Goal: Task Accomplishment & Management: Use online tool/utility

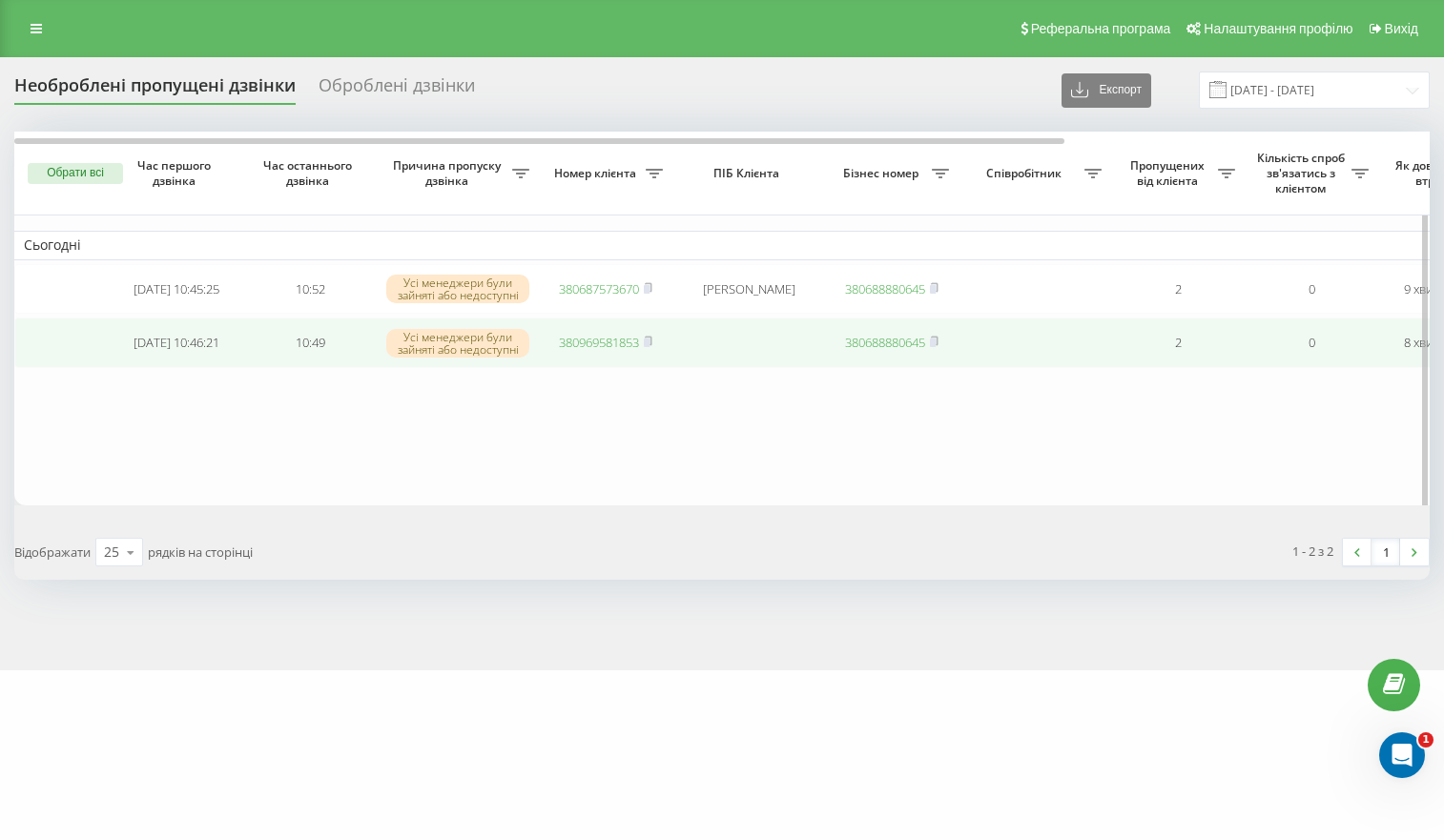
click at [614, 349] on link "380969581853" at bounding box center [599, 342] width 80 height 17
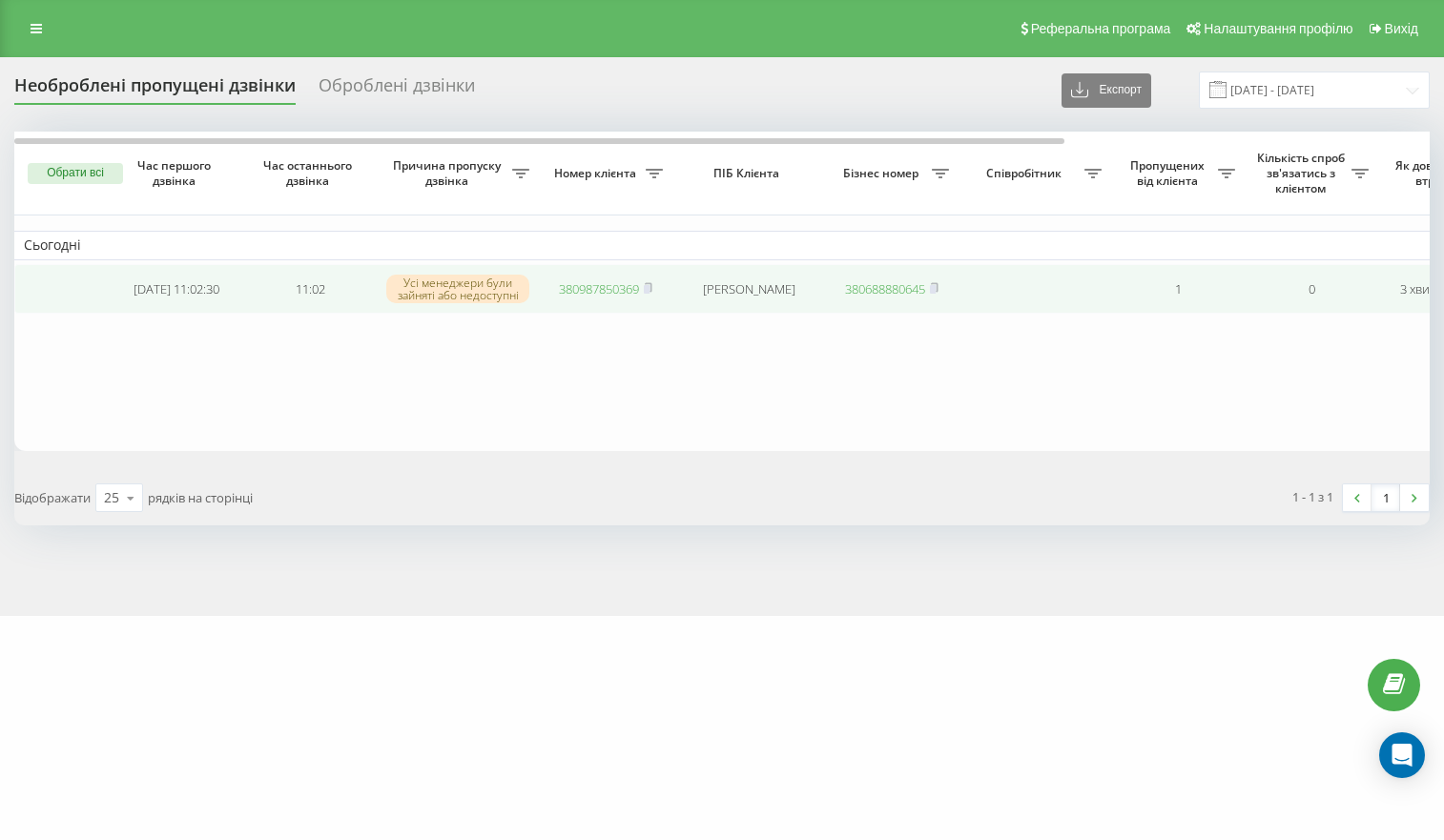
click at [593, 290] on link "380987850369" at bounding box center [599, 288] width 80 height 17
click at [617, 299] on td "380506162824" at bounding box center [605, 289] width 133 height 50
click at [618, 295] on link "380506162824" at bounding box center [599, 288] width 80 height 17
click at [582, 288] on link "380961612217" at bounding box center [599, 288] width 80 height 17
click at [609, 291] on link "380961117815" at bounding box center [599, 289] width 80 height 17
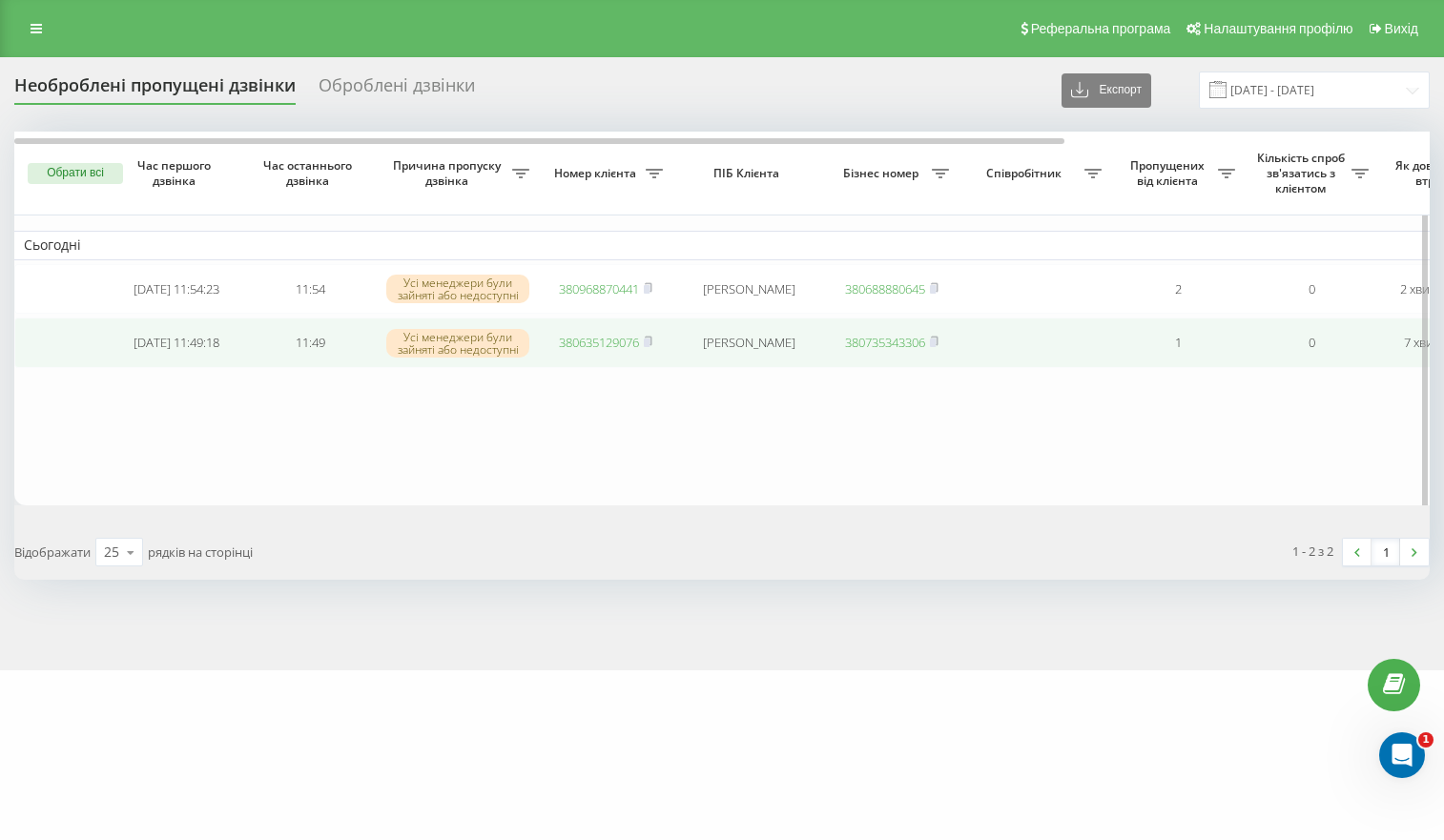
click at [600, 336] on td "380635129076" at bounding box center [605, 342] width 133 height 50
click at [592, 351] on link "380635129076" at bounding box center [599, 342] width 80 height 17
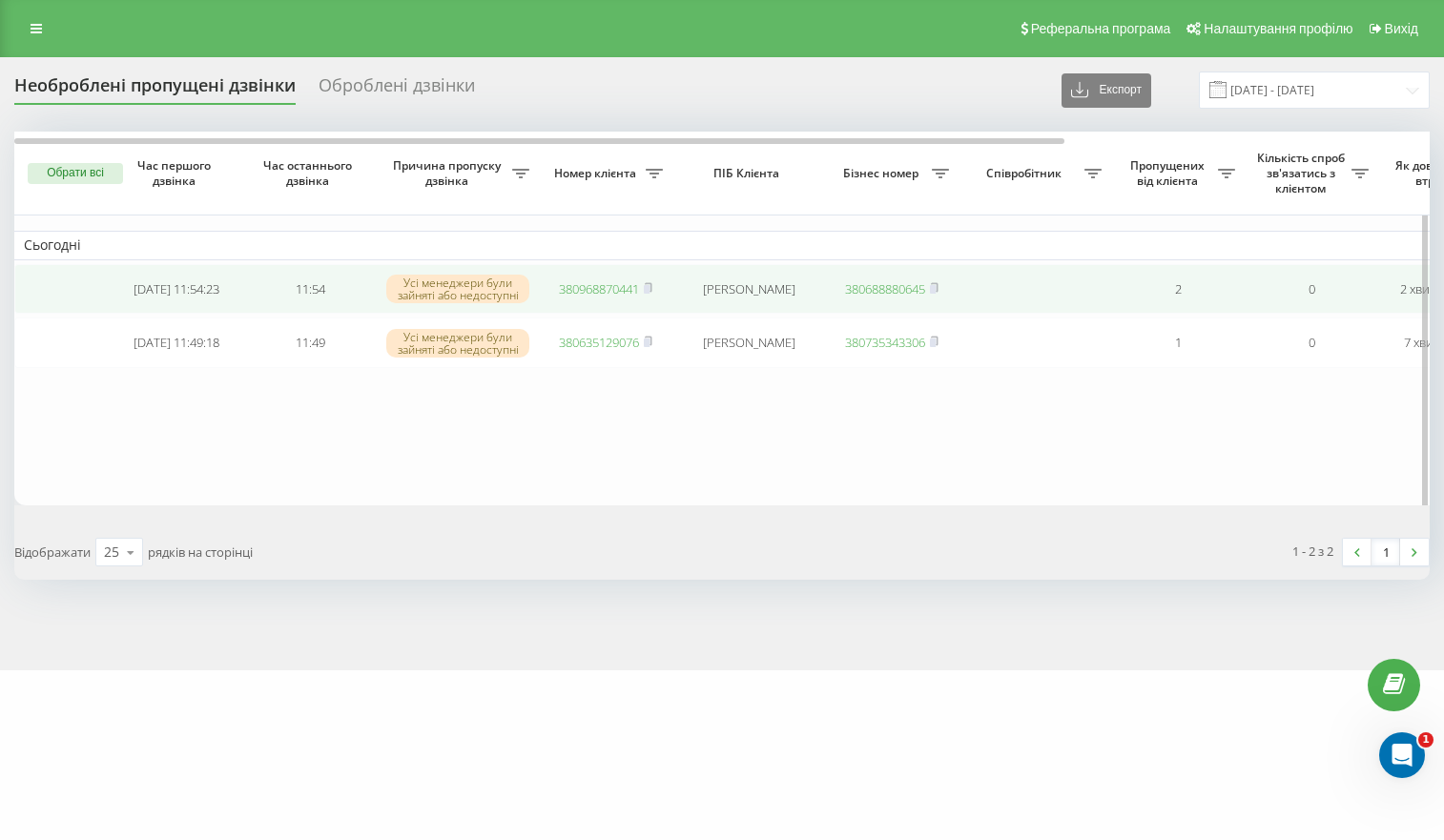
click at [602, 291] on link "380968870441" at bounding box center [599, 288] width 80 height 17
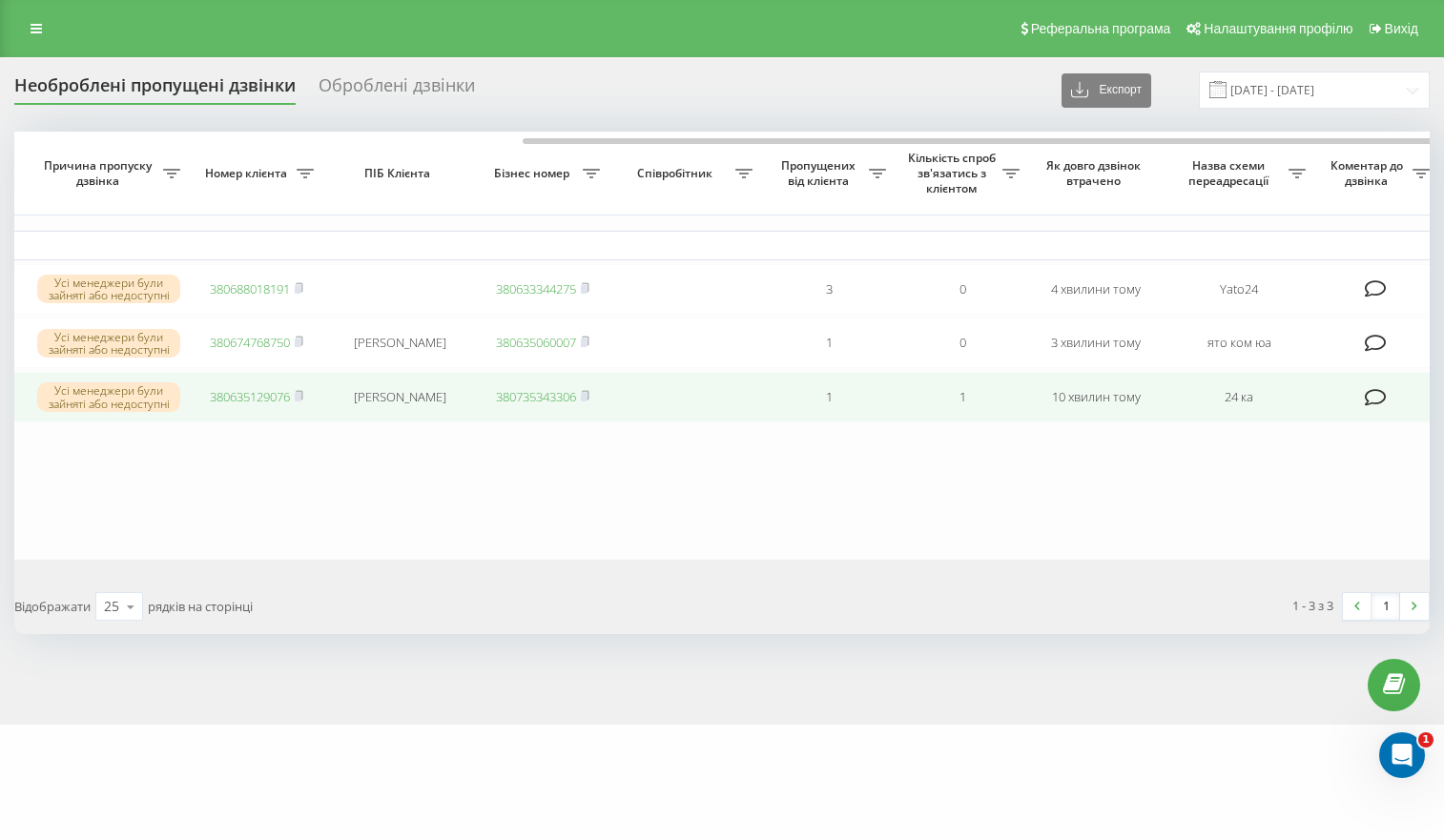
scroll to position [0, 492]
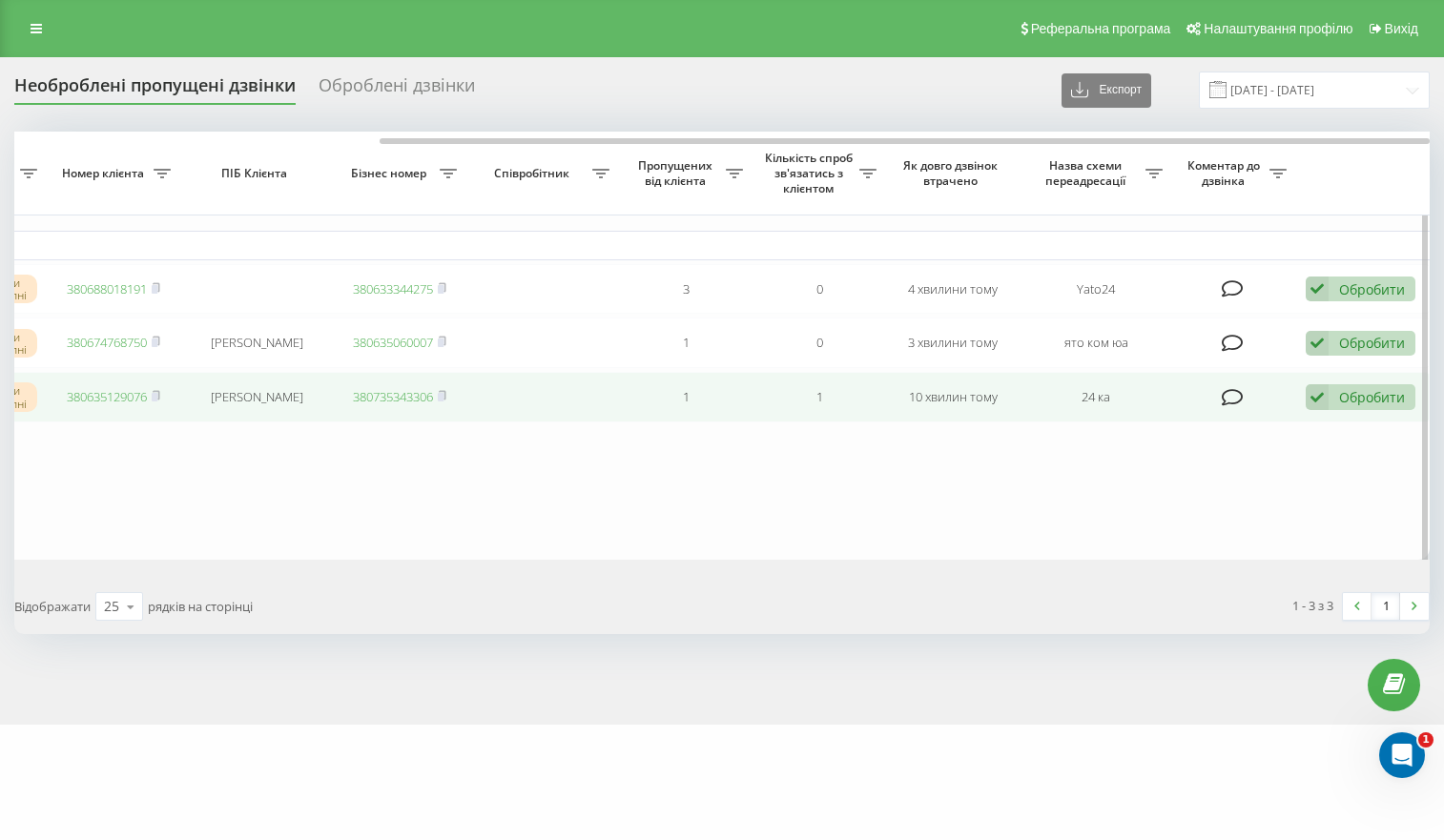
click at [1329, 404] on div "Обробити Не вдалося зв'язатися Зв'язався з клієнтом за допомогою іншого каналу …" at bounding box center [1360, 397] width 109 height 26
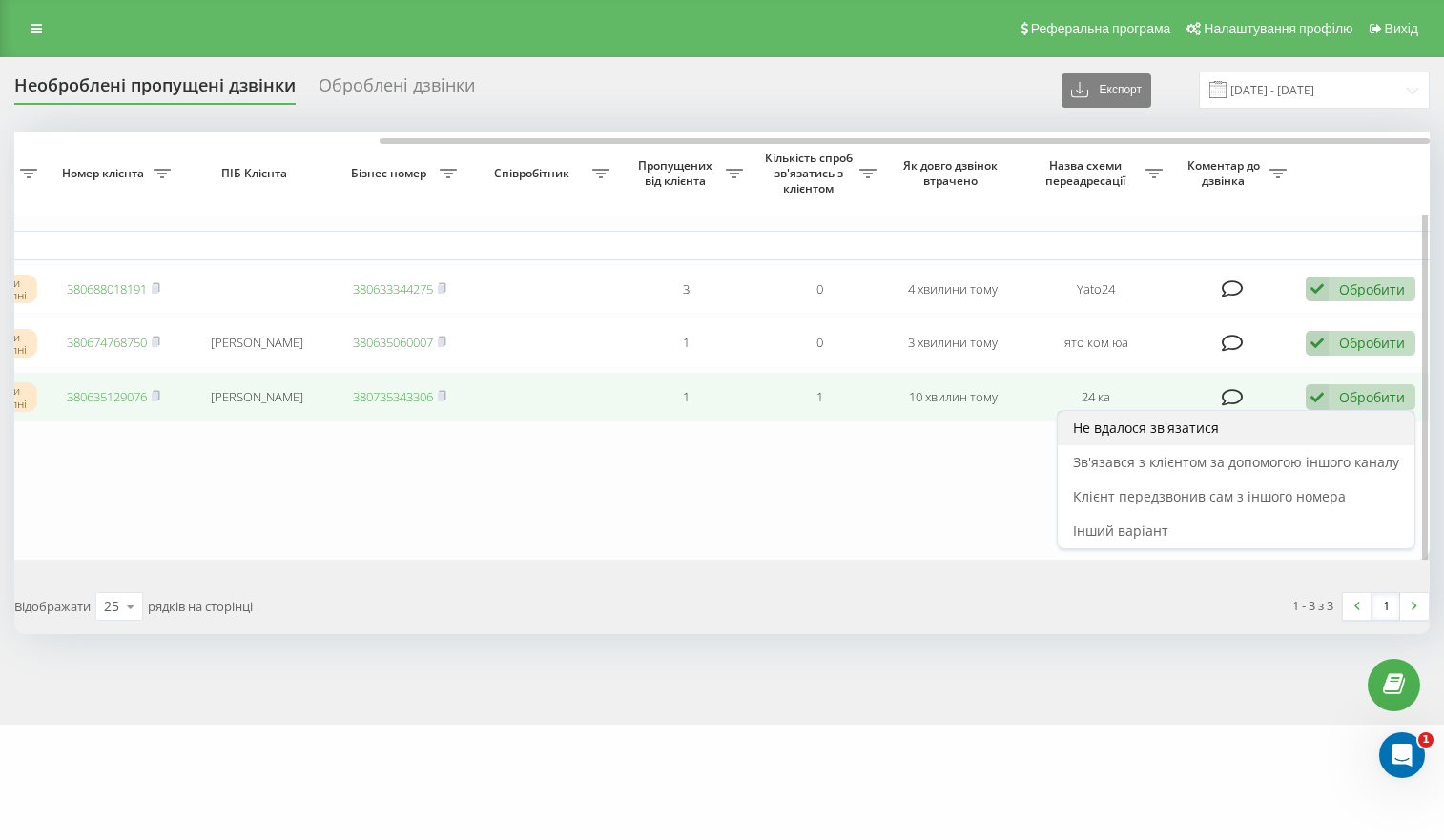
click at [1097, 437] on span "Не вдалося зв'язатися" at bounding box center [1146, 428] width 146 height 18
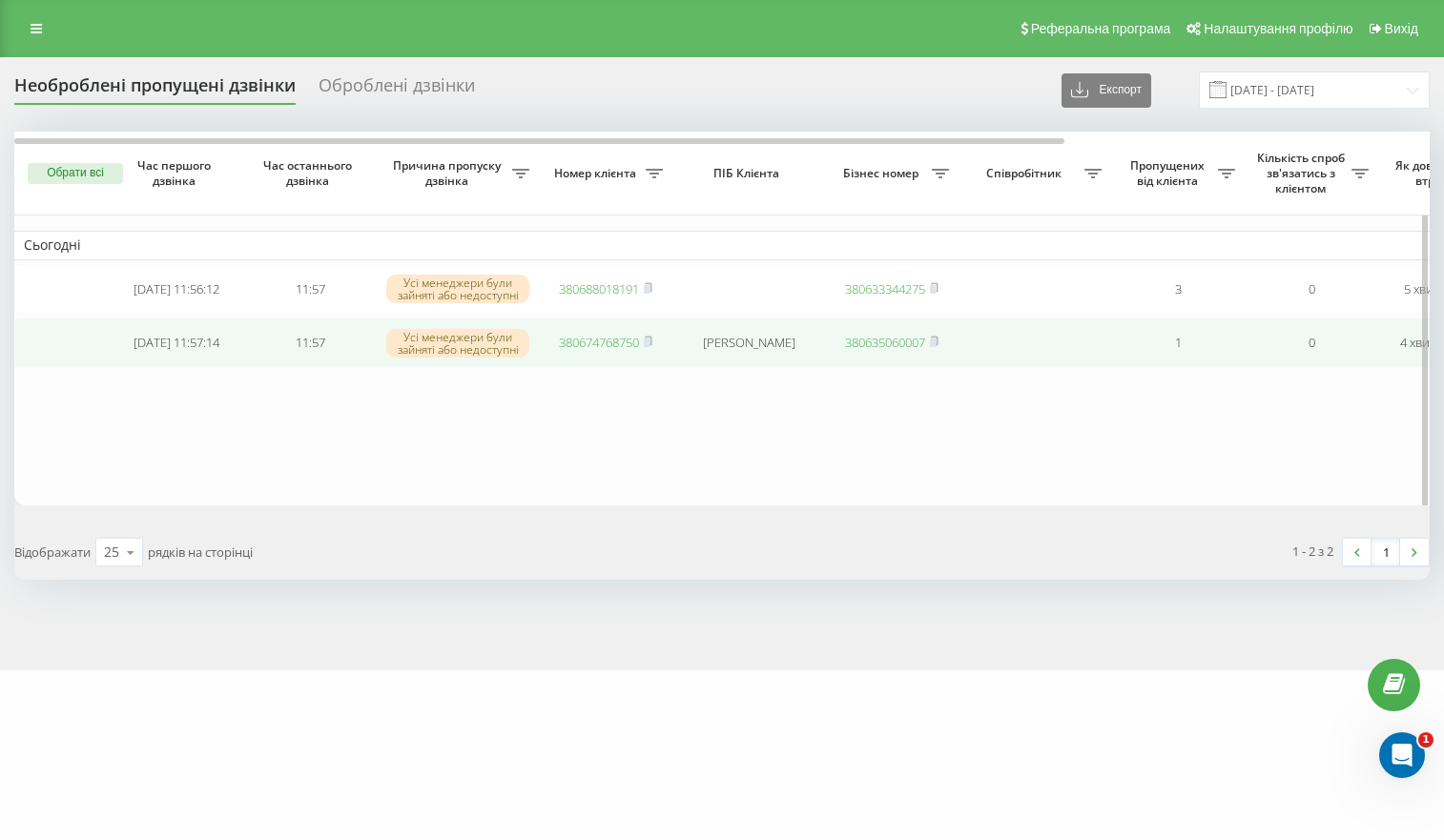
click at [607, 346] on link "380674768750" at bounding box center [599, 342] width 80 height 17
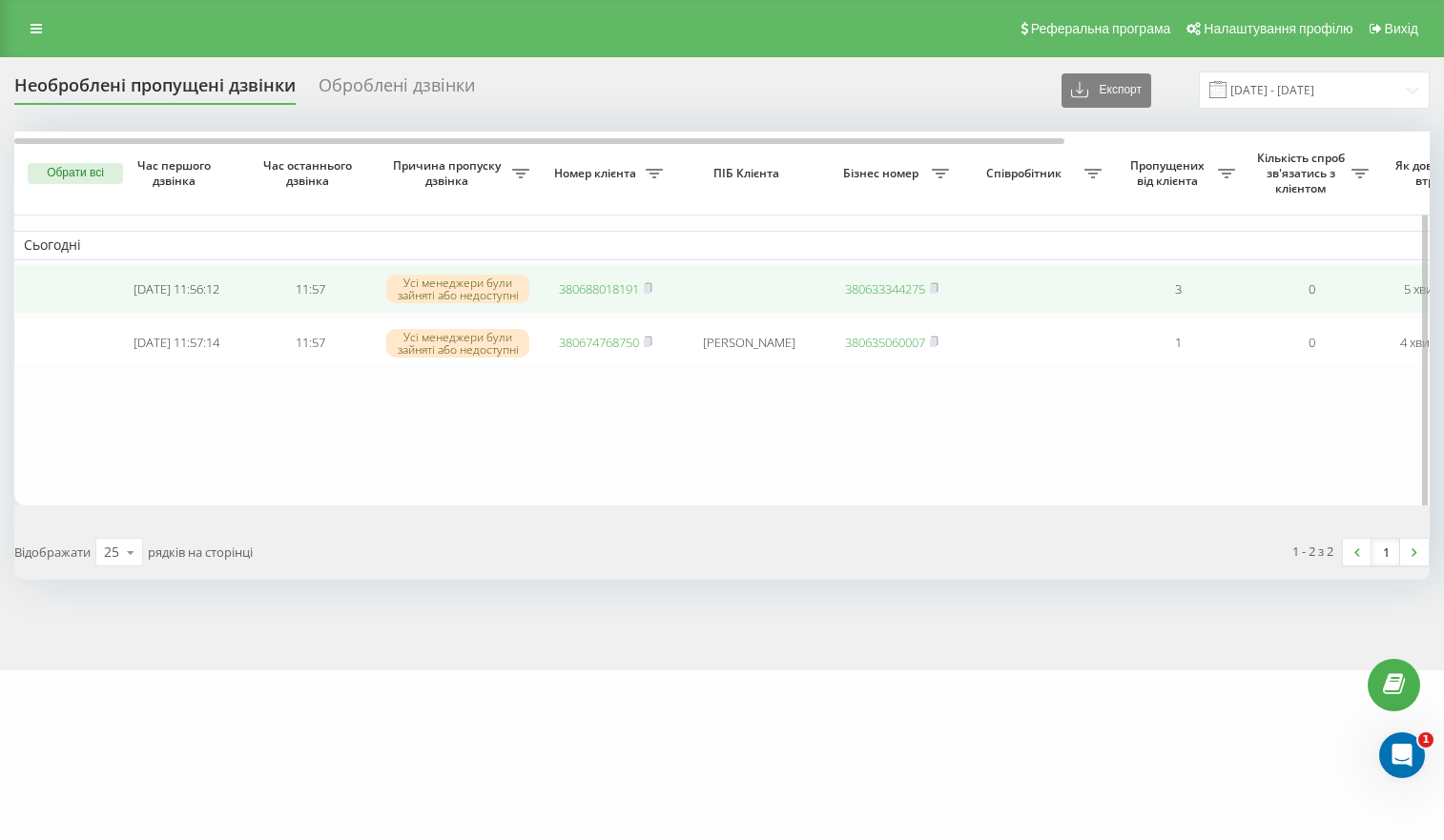
click at [596, 292] on link "380688018191" at bounding box center [599, 288] width 80 height 17
